Goal: Task Accomplishment & Management: Manage account settings

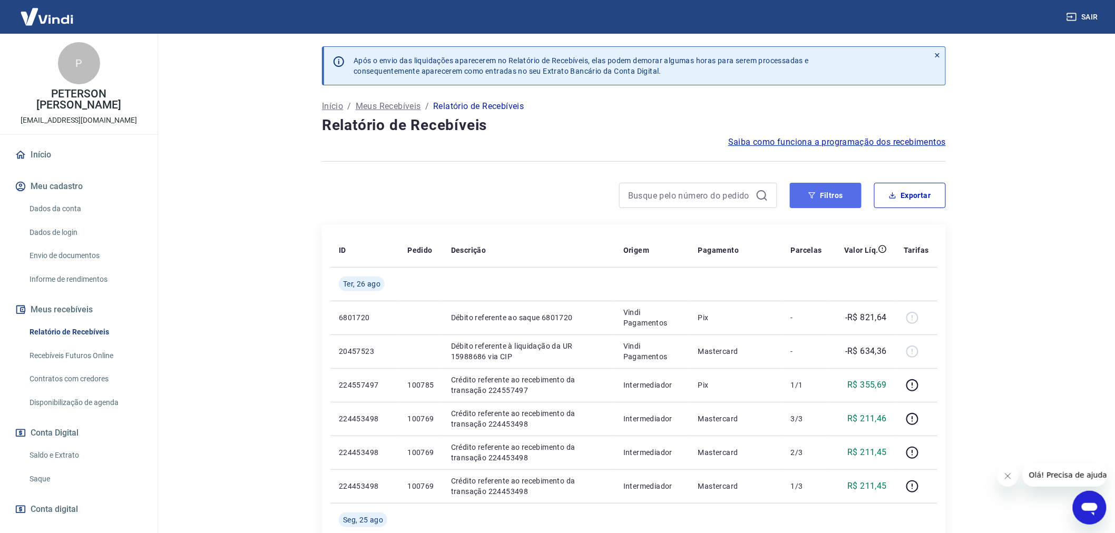
click at [814, 188] on button "Filtros" at bounding box center [826, 195] width 72 height 25
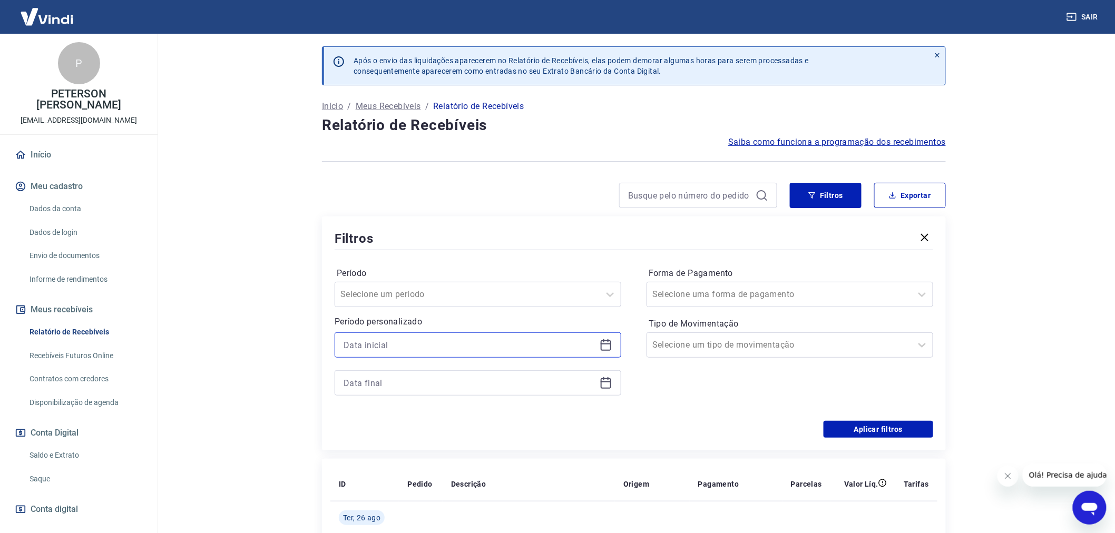
click at [361, 340] on input at bounding box center [470, 345] width 252 height 16
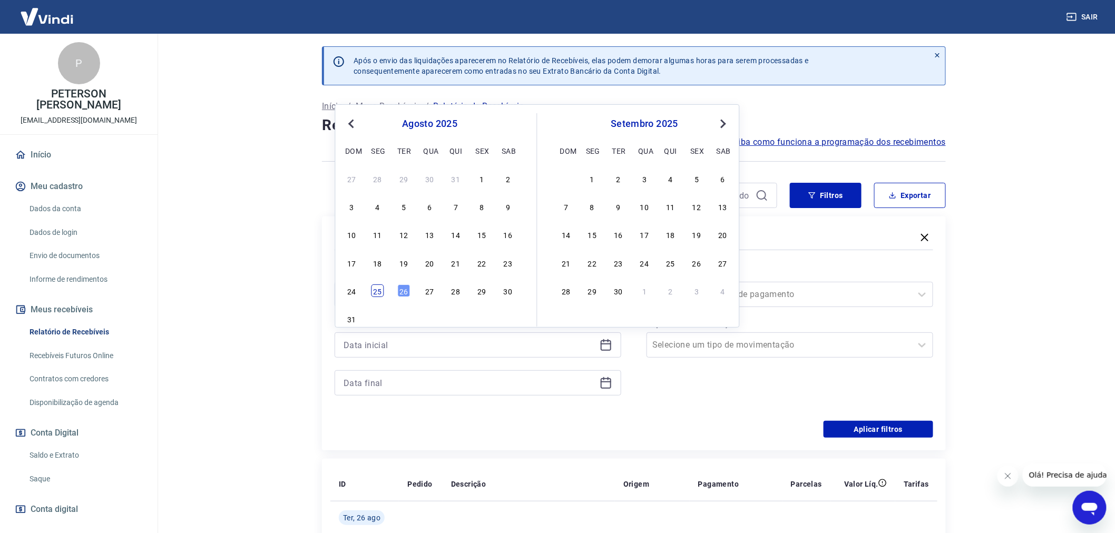
click at [376, 292] on div "25" at bounding box center [377, 291] width 13 height 13
type input "[DATE]"
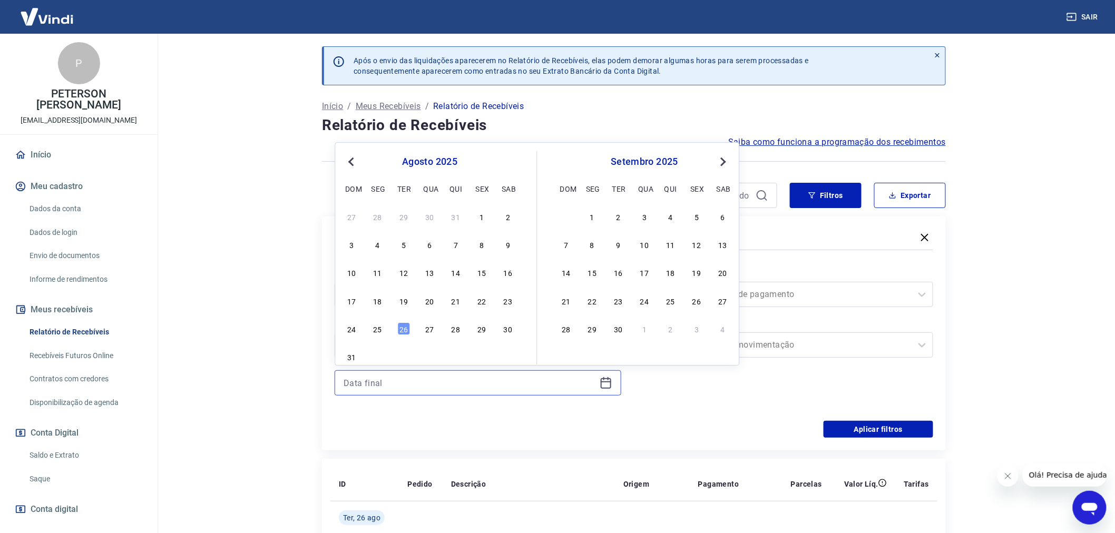
click at [354, 386] on input at bounding box center [470, 383] width 252 height 16
click at [406, 323] on div "26" at bounding box center [403, 328] width 13 height 13
type input "[DATE]"
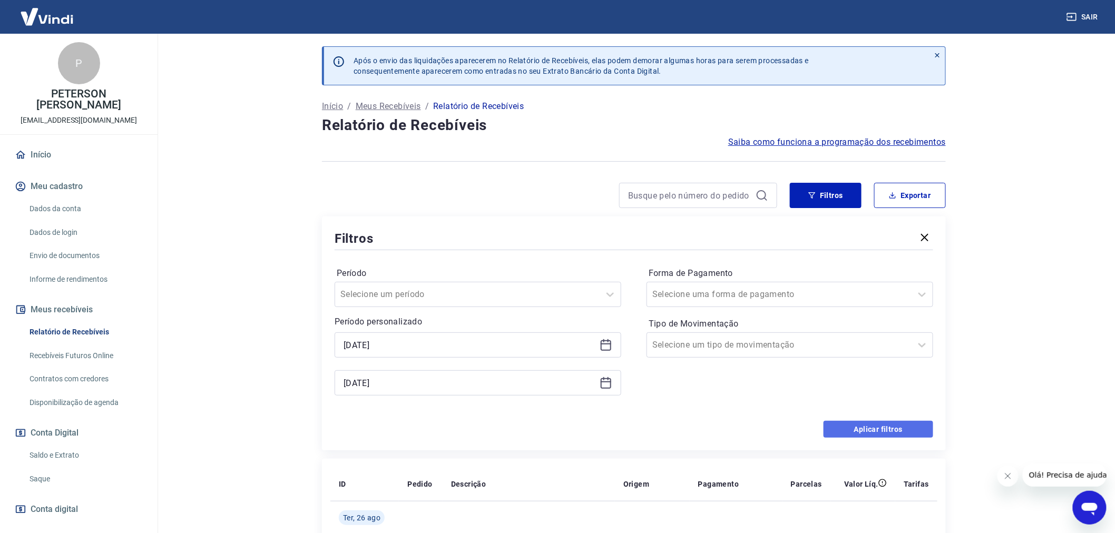
click at [874, 430] on button "Aplicar filtros" at bounding box center [879, 429] width 110 height 17
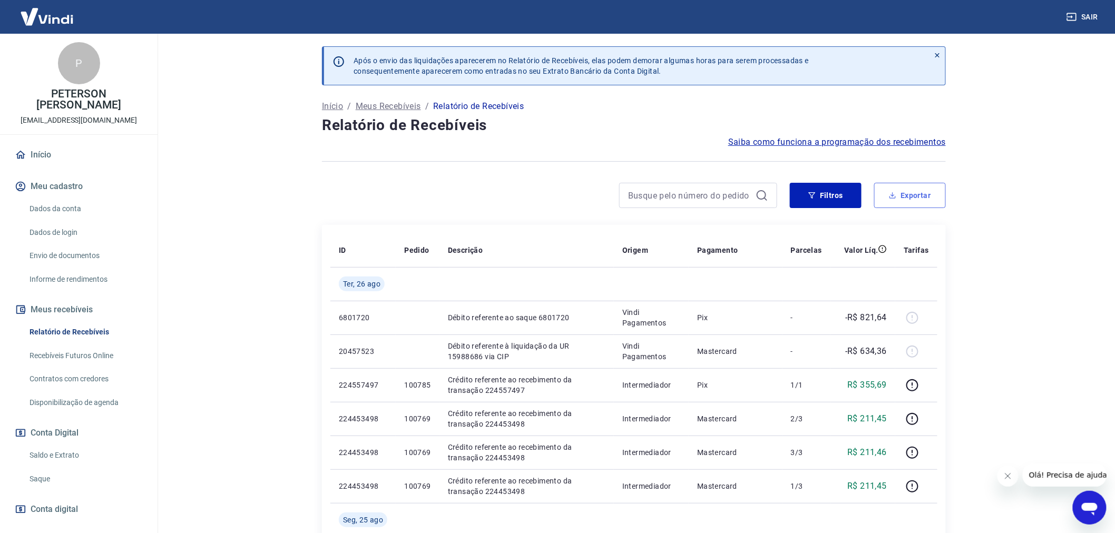
click at [914, 195] on button "Exportar" at bounding box center [910, 195] width 72 height 25
type input "[DATE]"
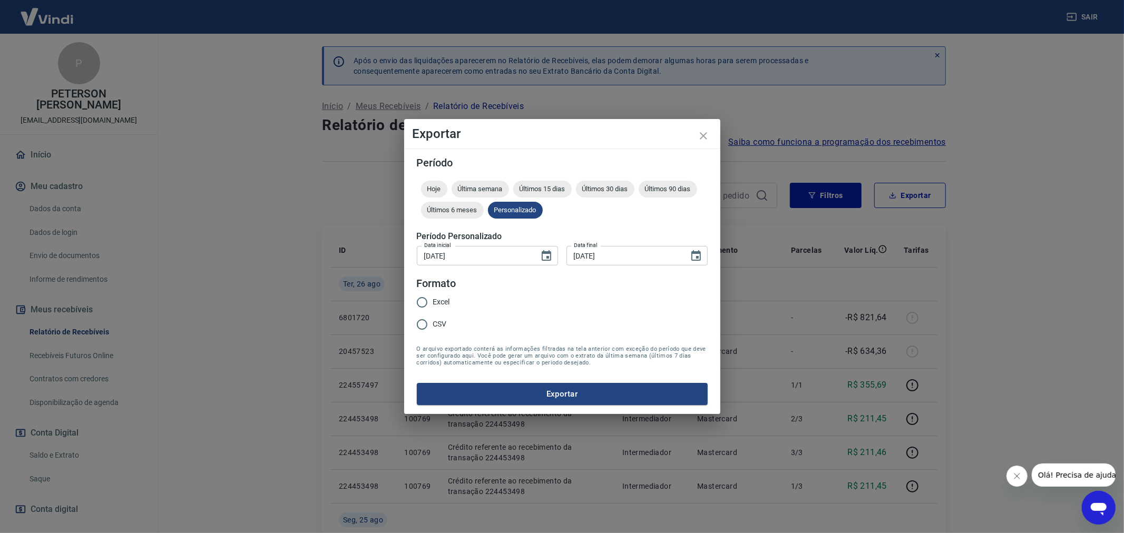
click at [420, 304] on input "Excel" at bounding box center [422, 302] width 22 height 22
radio input "true"
click at [544, 394] on button "Exportar" at bounding box center [562, 394] width 291 height 22
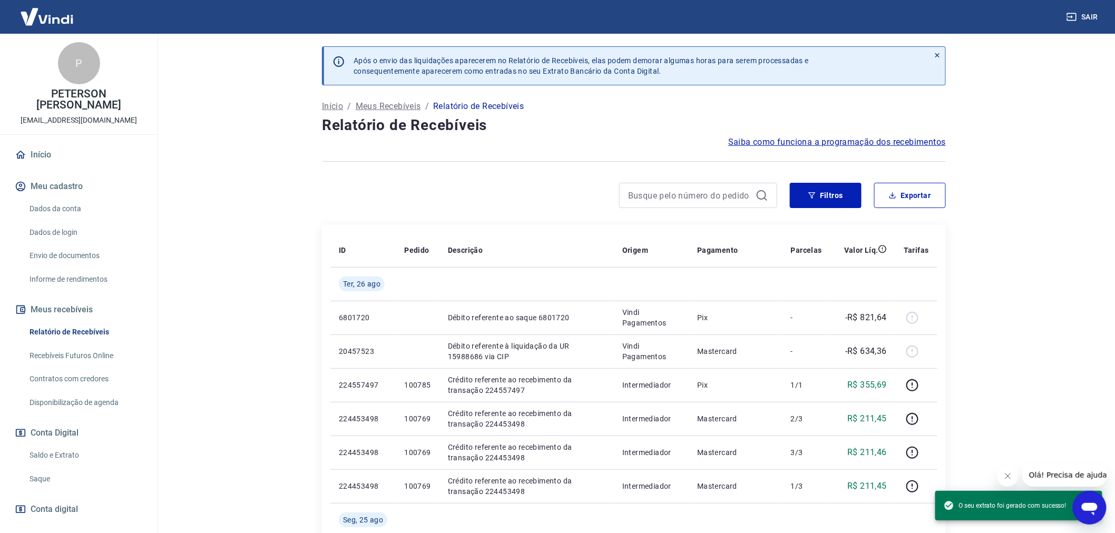
click at [50, 452] on link "Saldo e Extrato" at bounding box center [85, 456] width 120 height 22
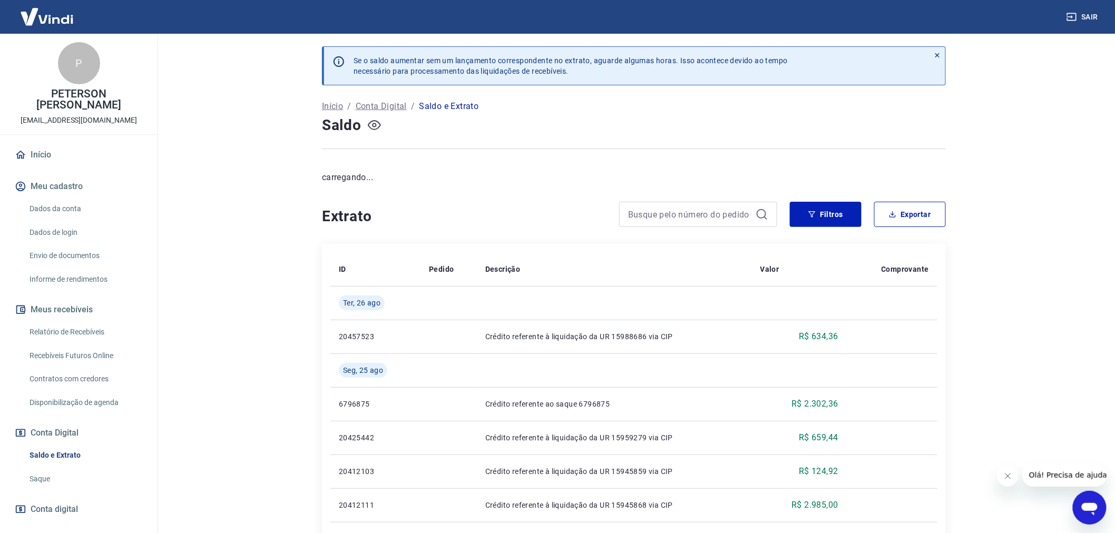
click at [376, 125] on icon "button" at bounding box center [374, 125] width 4 height 4
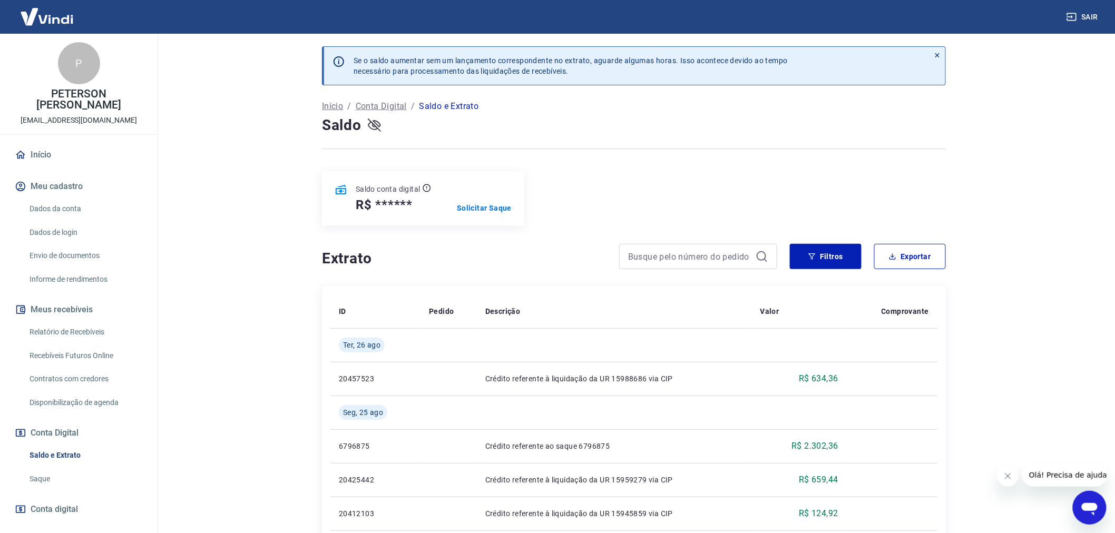
click at [371, 125] on icon "button" at bounding box center [374, 125] width 13 height 13
click at [484, 206] on p "Solicitar Saque" at bounding box center [484, 208] width 55 height 11
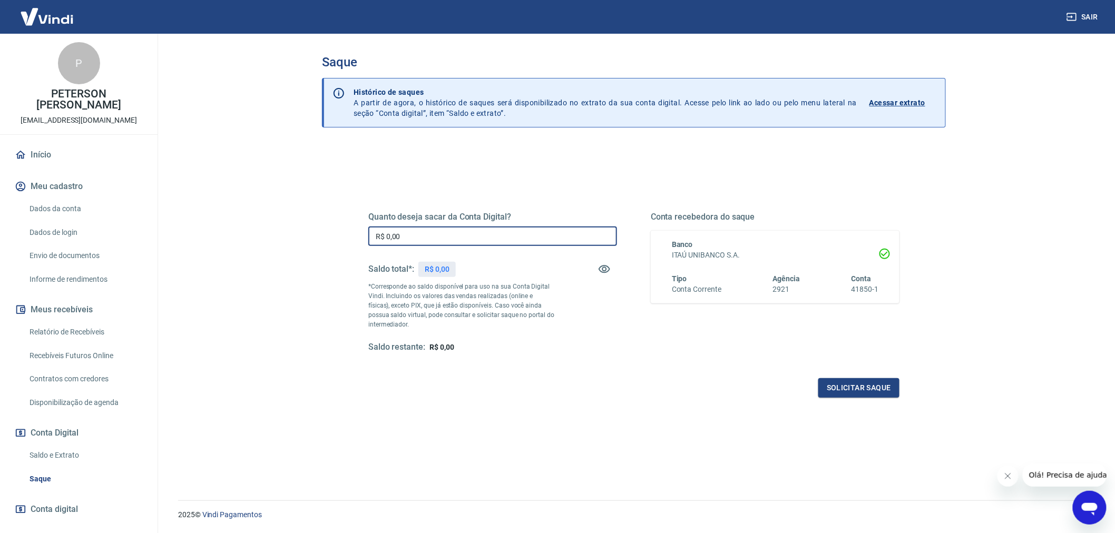
click at [406, 238] on input "R$ 0,00" at bounding box center [492, 236] width 249 height 19
type input "R$ 2.936,72"
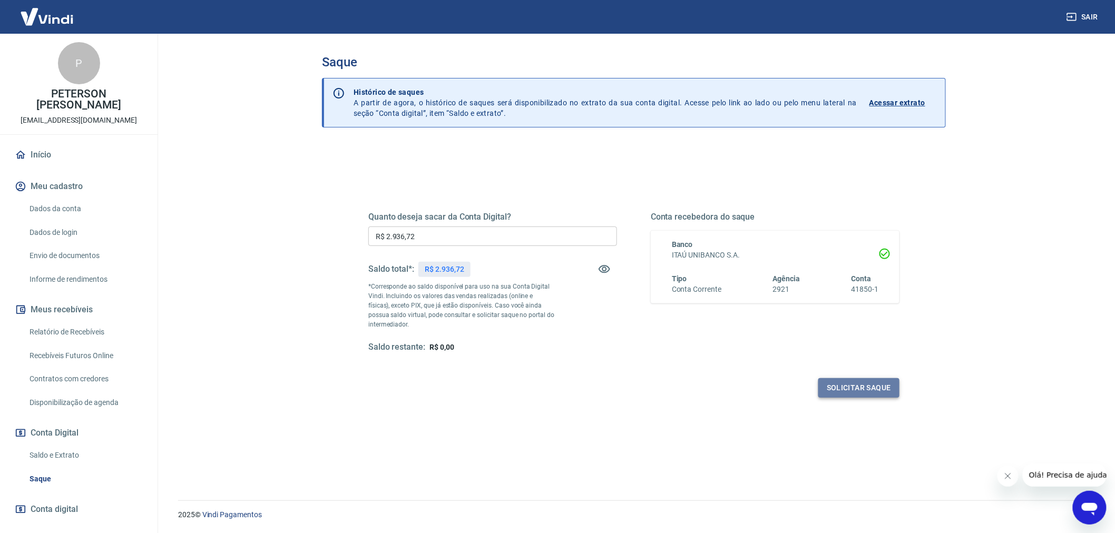
click at [865, 386] on button "Solicitar saque" at bounding box center [858, 387] width 81 height 19
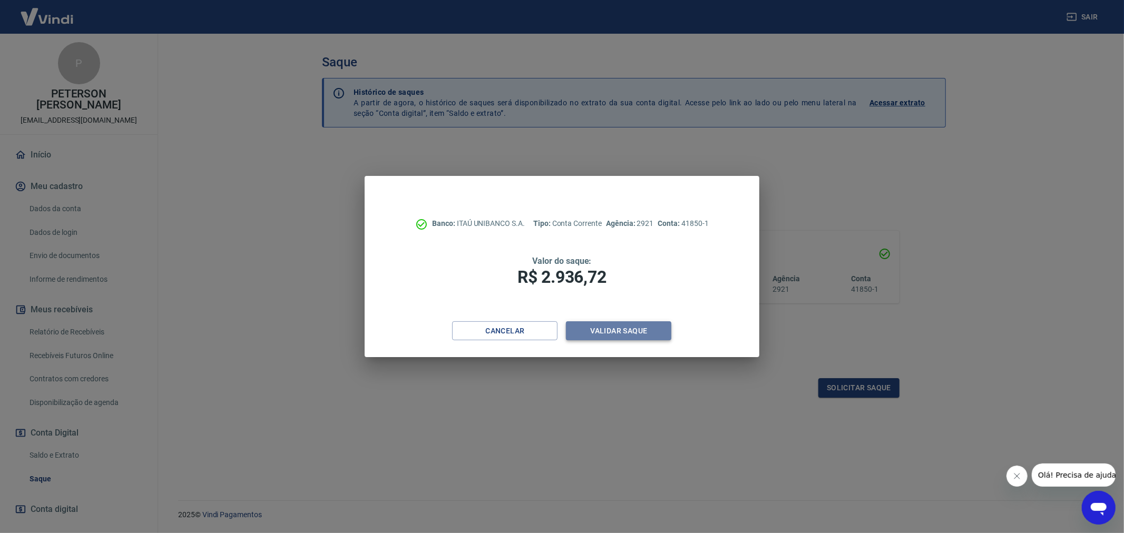
click at [609, 327] on button "Validar saque" at bounding box center [618, 330] width 105 height 19
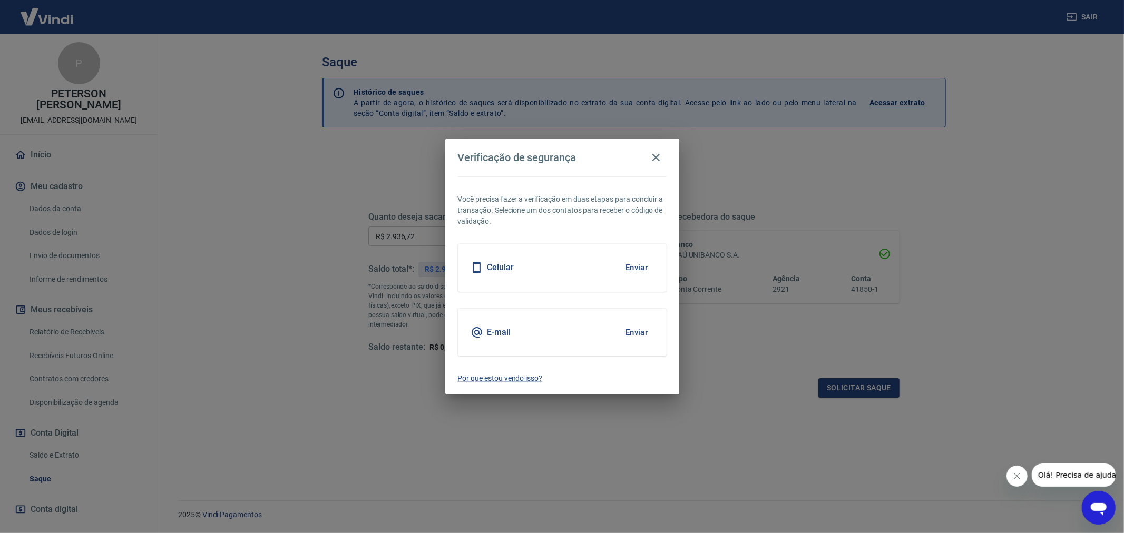
click at [504, 329] on h5 "E-mail" at bounding box center [499, 332] width 24 height 11
click at [640, 334] on button "Enviar" at bounding box center [637, 332] width 34 height 22
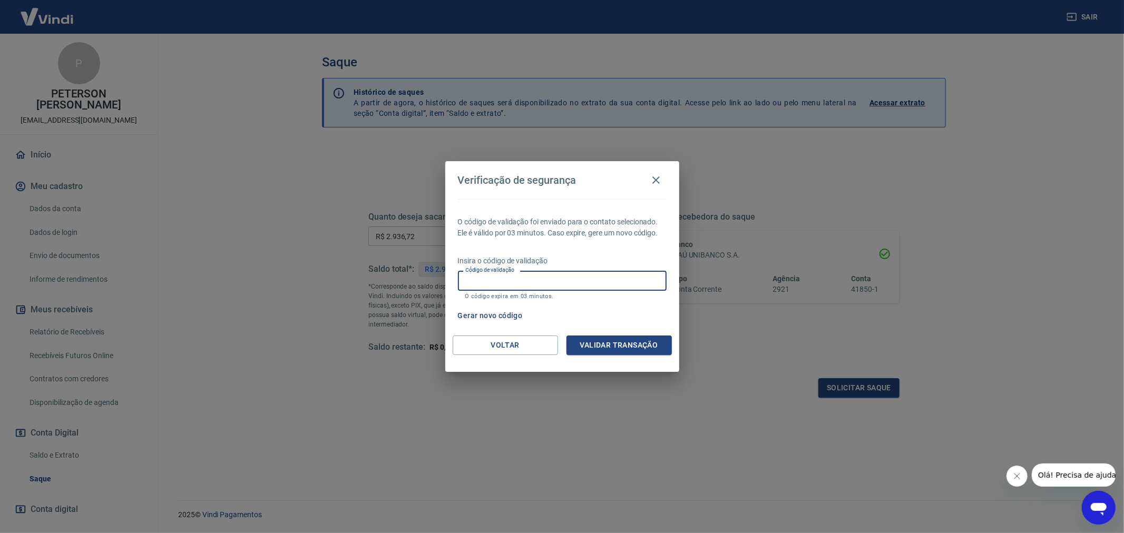
click at [537, 283] on input "Código de validação" at bounding box center [562, 280] width 209 height 19
type input "392032"
click at [620, 344] on button "Validar transação" at bounding box center [618, 345] width 105 height 19
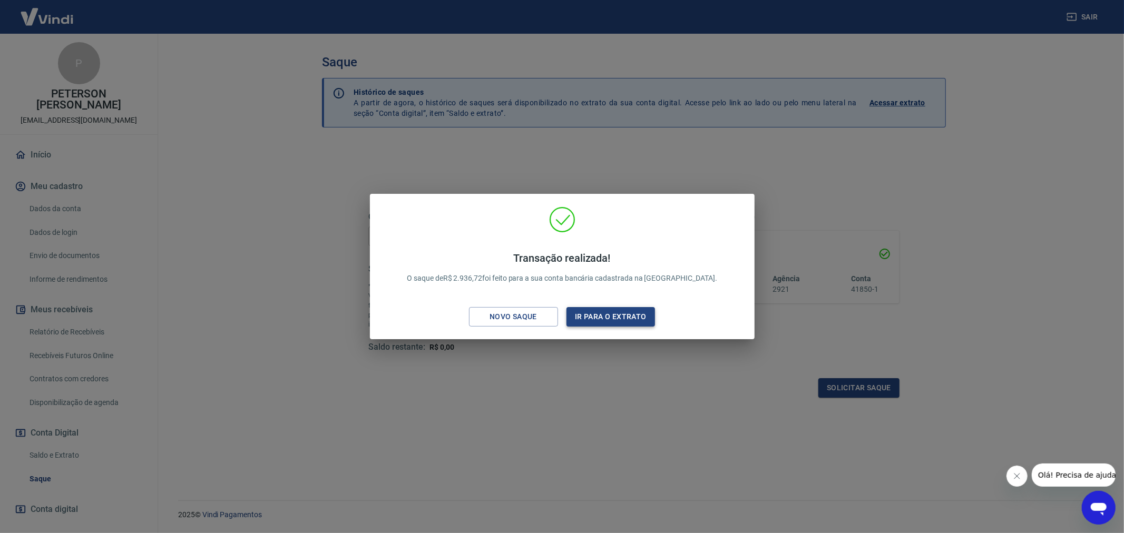
click at [613, 318] on button "Ir para o extrato" at bounding box center [610, 316] width 89 height 19
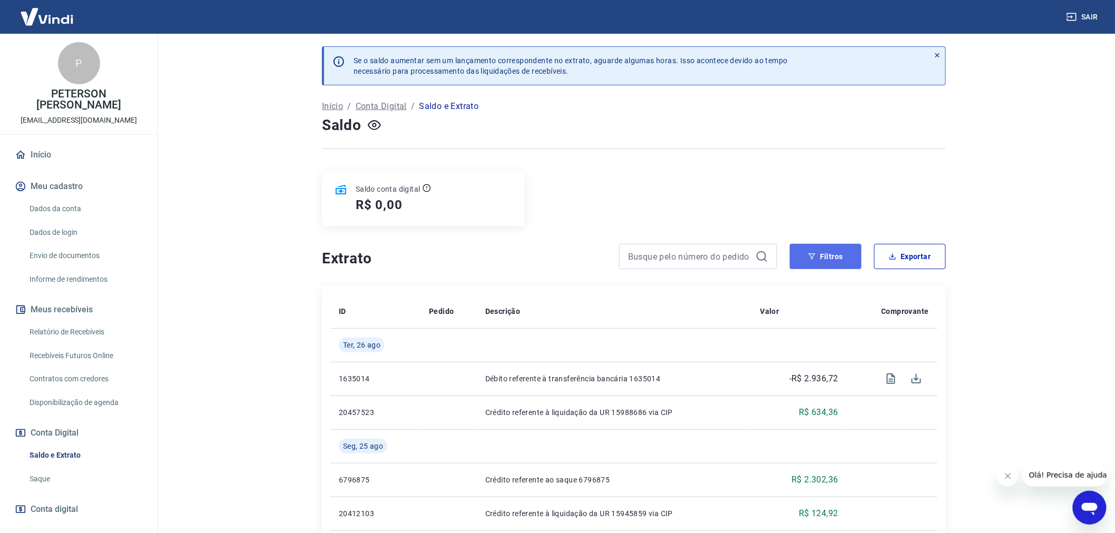
click at [829, 262] on button "Filtros" at bounding box center [826, 256] width 72 height 25
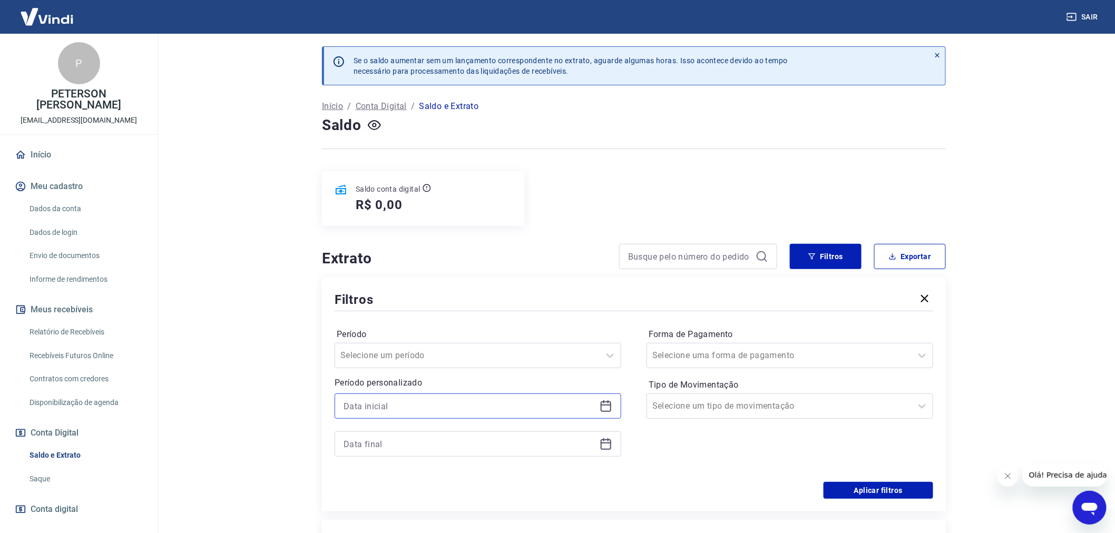
click at [361, 406] on input at bounding box center [470, 406] width 252 height 16
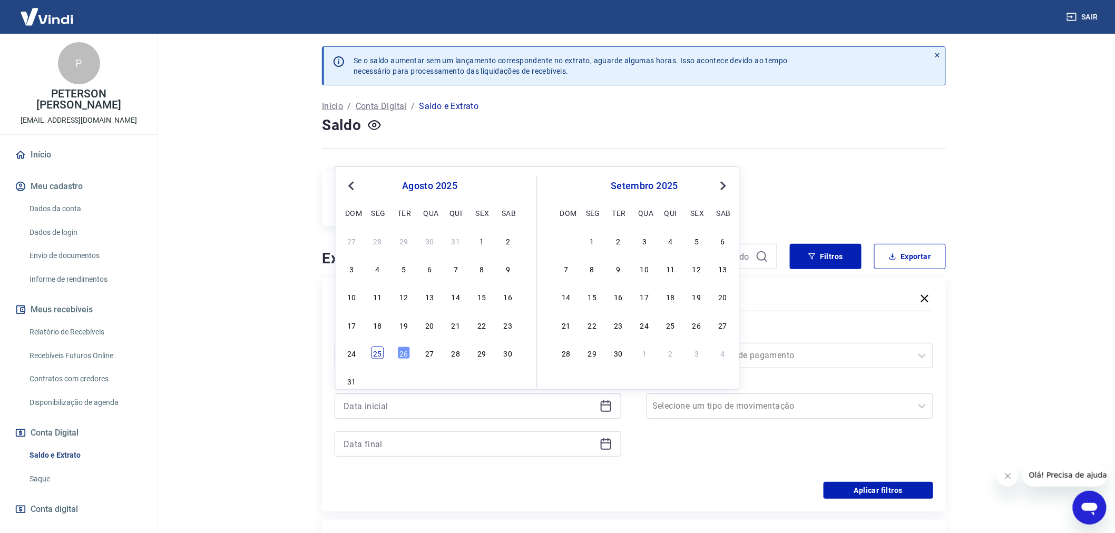
click at [378, 350] on div "25" at bounding box center [377, 353] width 13 height 13
type input "[DATE]"
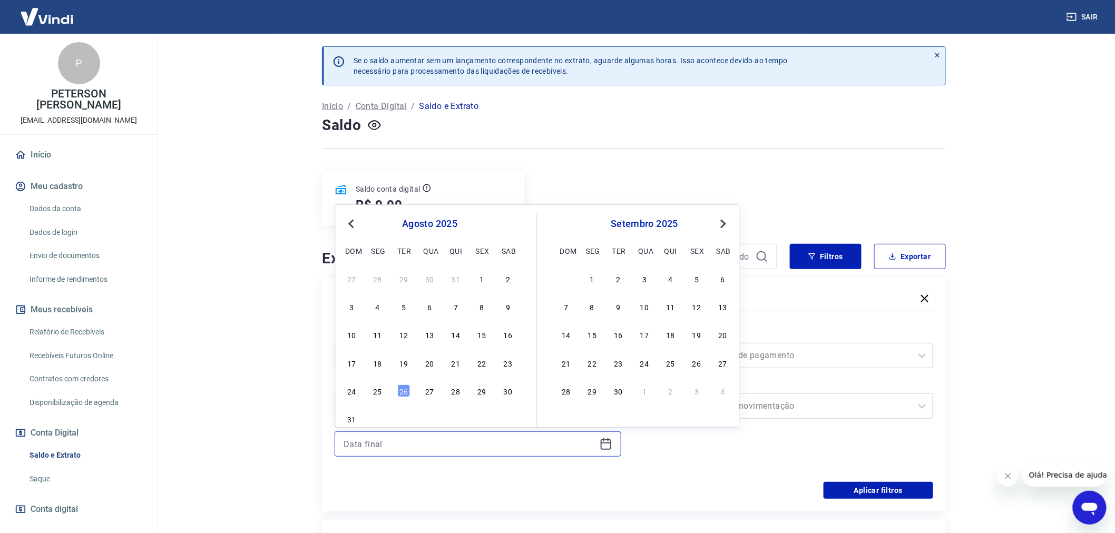
click at [371, 443] on input at bounding box center [470, 444] width 252 height 16
click at [403, 395] on div "26" at bounding box center [403, 391] width 13 height 13
type input "[DATE]"
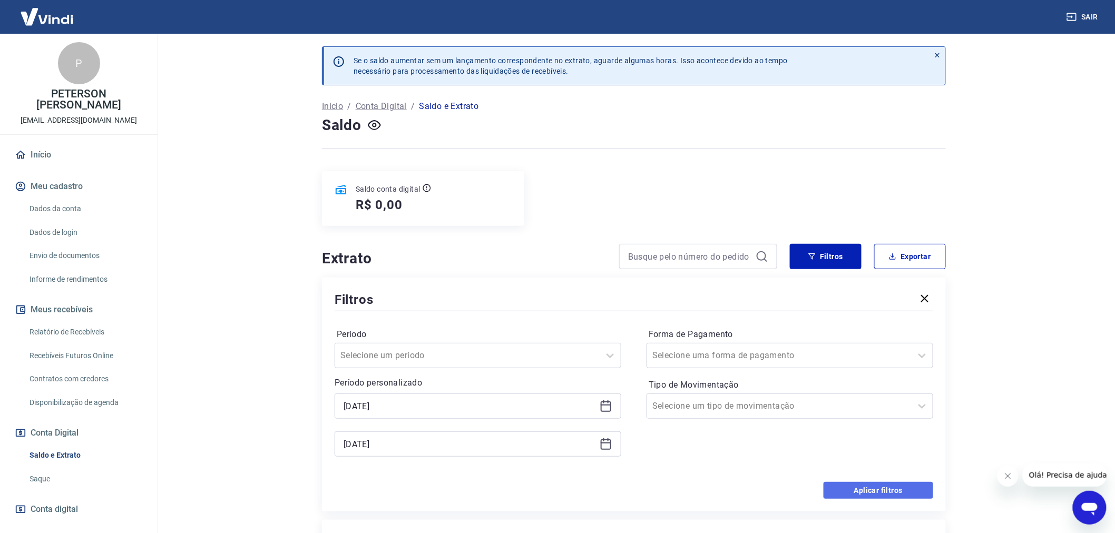
click at [870, 489] on button "Aplicar filtros" at bounding box center [879, 490] width 110 height 17
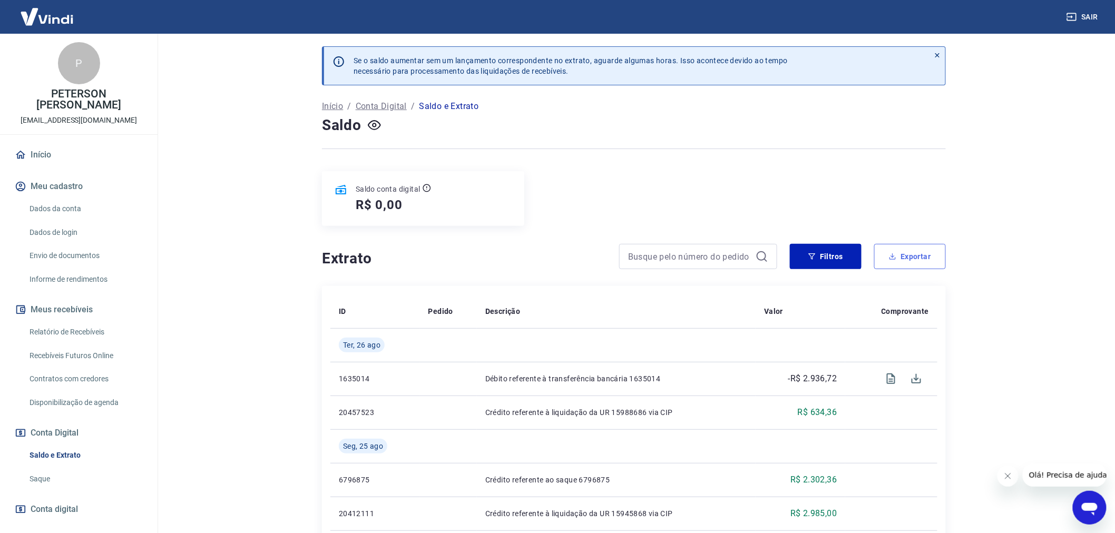
click at [908, 262] on button "Exportar" at bounding box center [910, 256] width 72 height 25
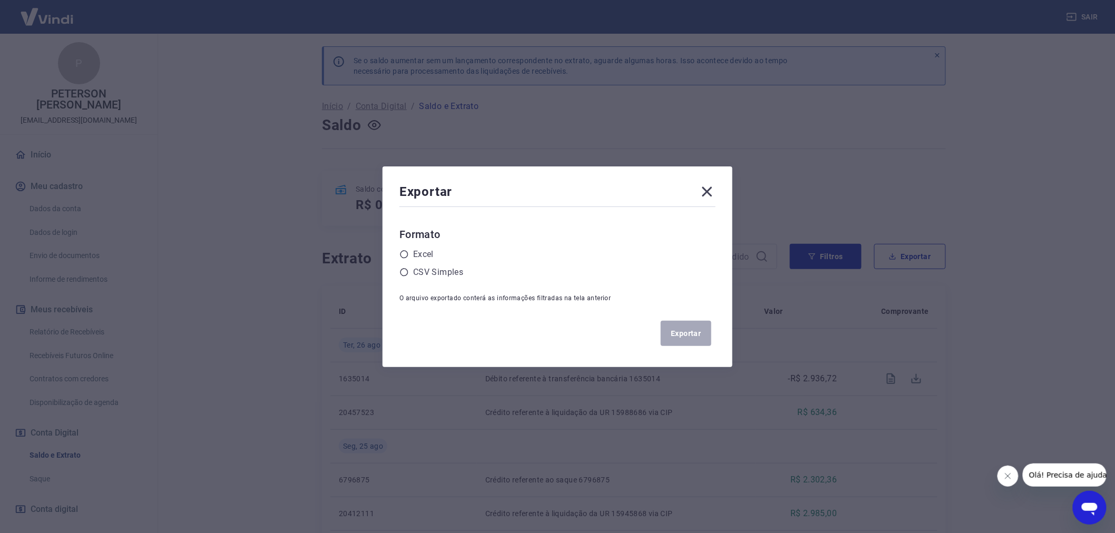
click at [402, 255] on div "Exportar Formato Excel CSV Simples O arquivo exportado conterá as informações f…" at bounding box center [558, 267] width 350 height 201
click at [407, 255] on icon at bounding box center [403, 254] width 9 height 9
click at [0, 0] on input "radio" at bounding box center [0, 0] width 0 height 0
click at [691, 329] on button "Exportar" at bounding box center [686, 333] width 51 height 25
